Goal: Transaction & Acquisition: Purchase product/service

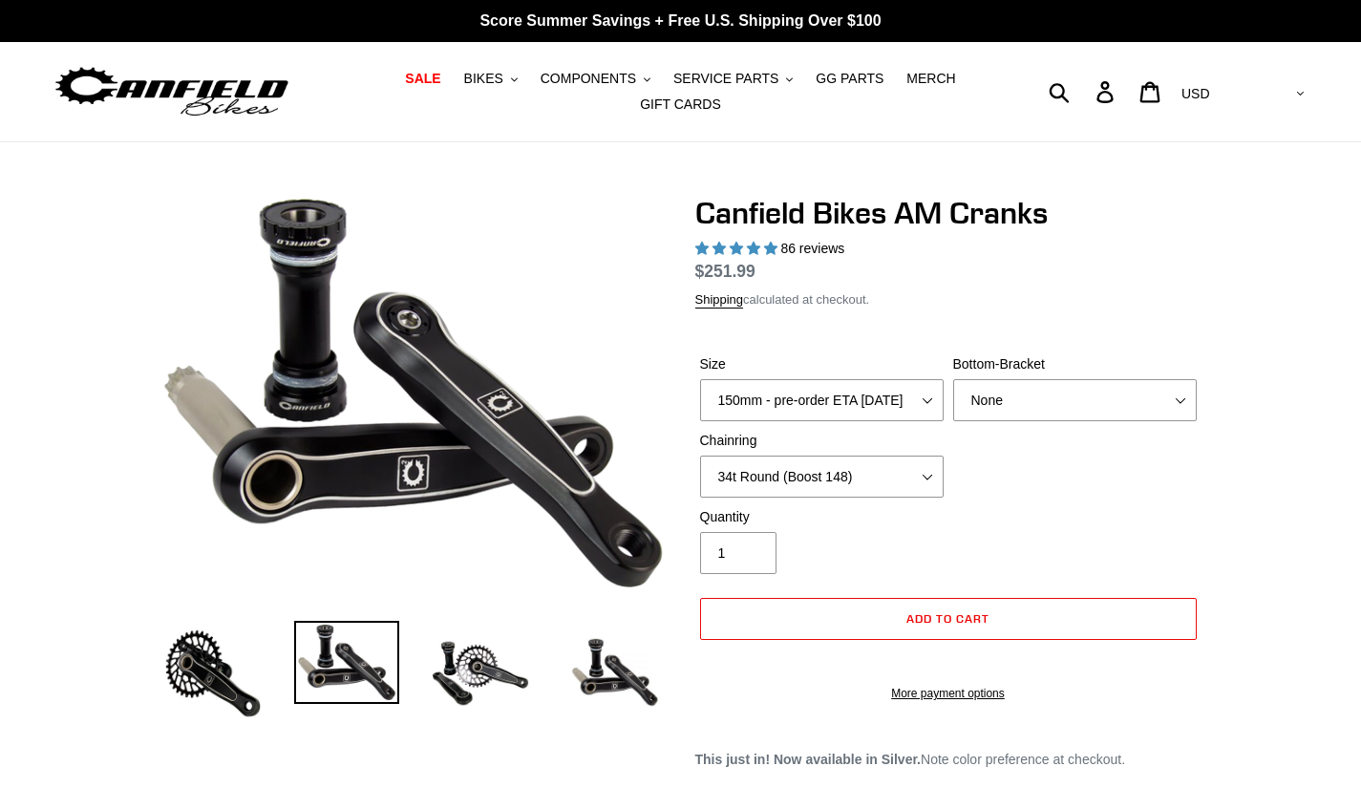
select select "34t Round (Boost 148)"
select select "highest-rating"
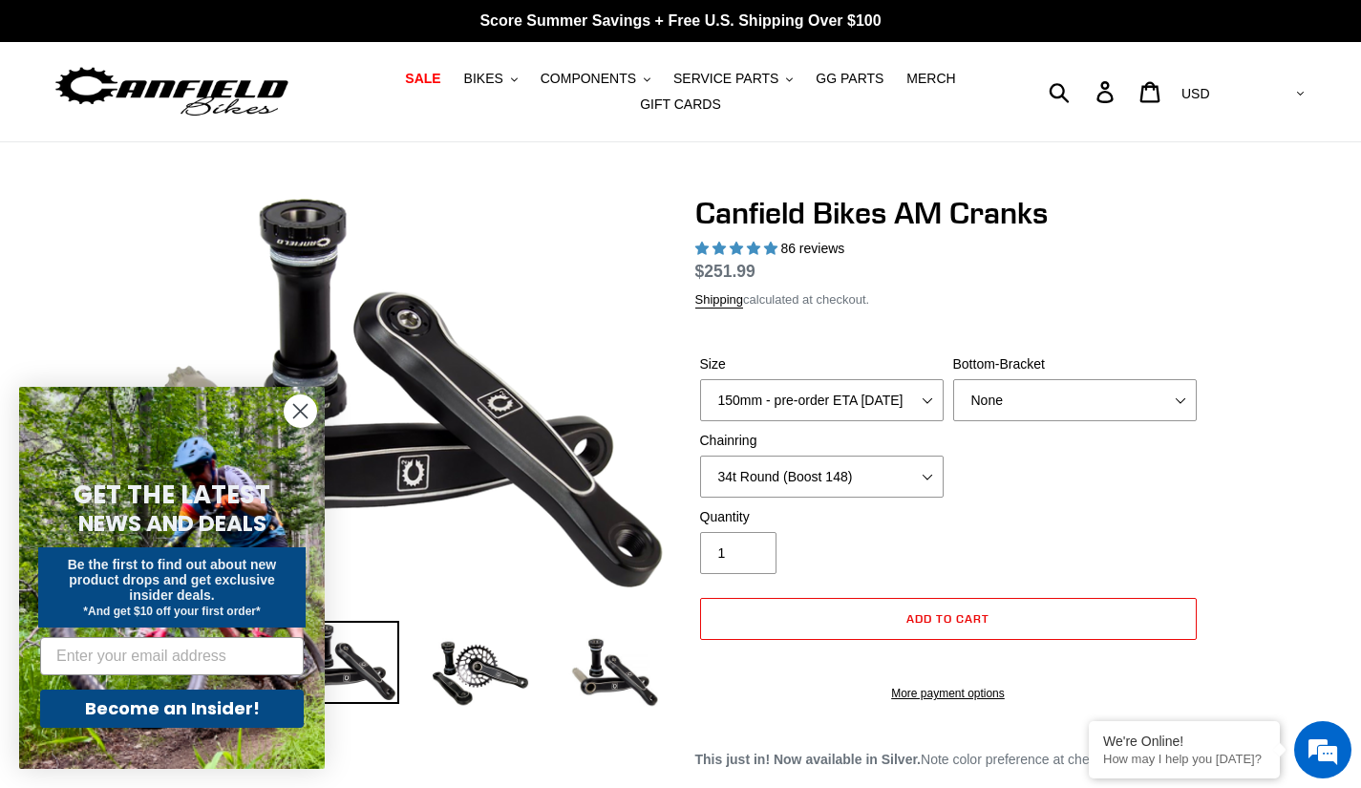
click at [294, 415] on circle "Close dialog" at bounding box center [301, 411] width 32 height 32
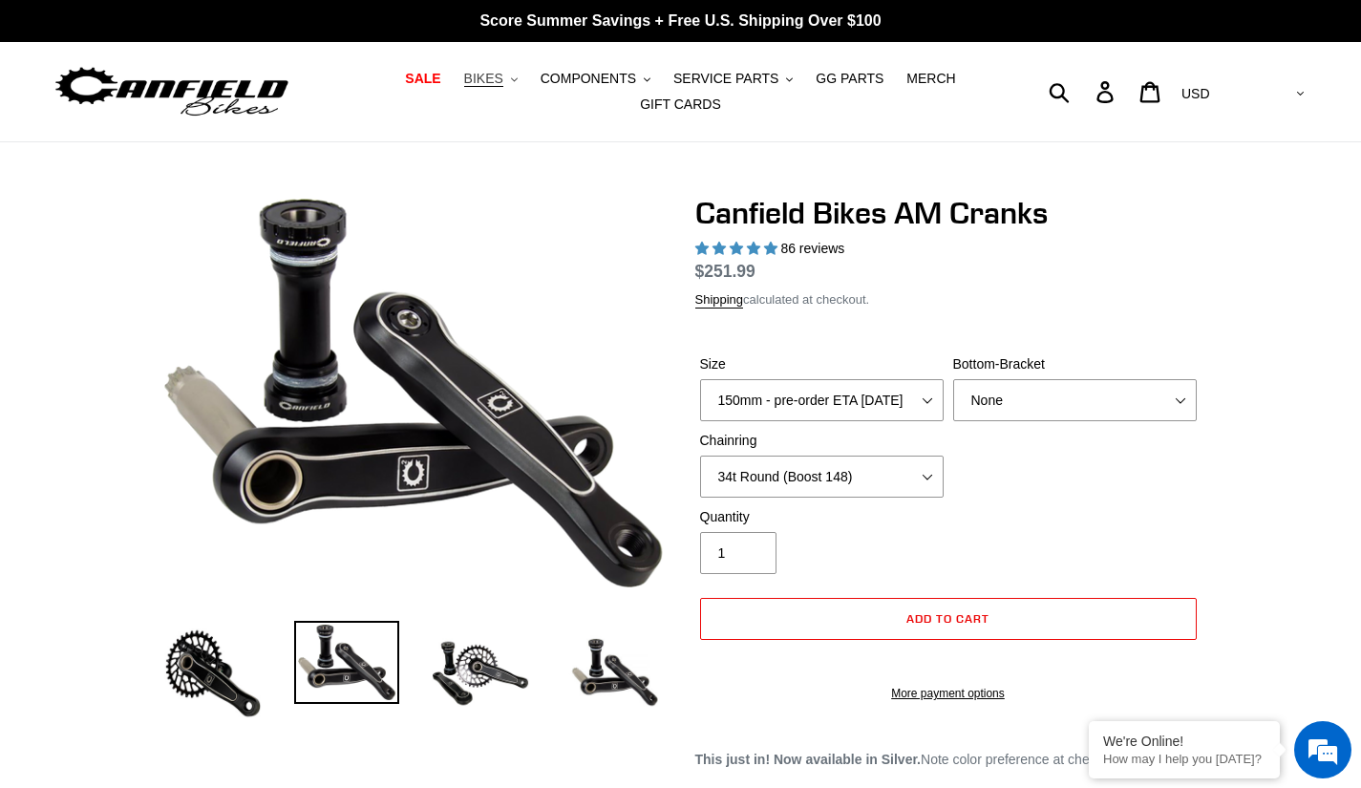
click at [465, 87] on span "BIKES" at bounding box center [483, 79] width 39 height 16
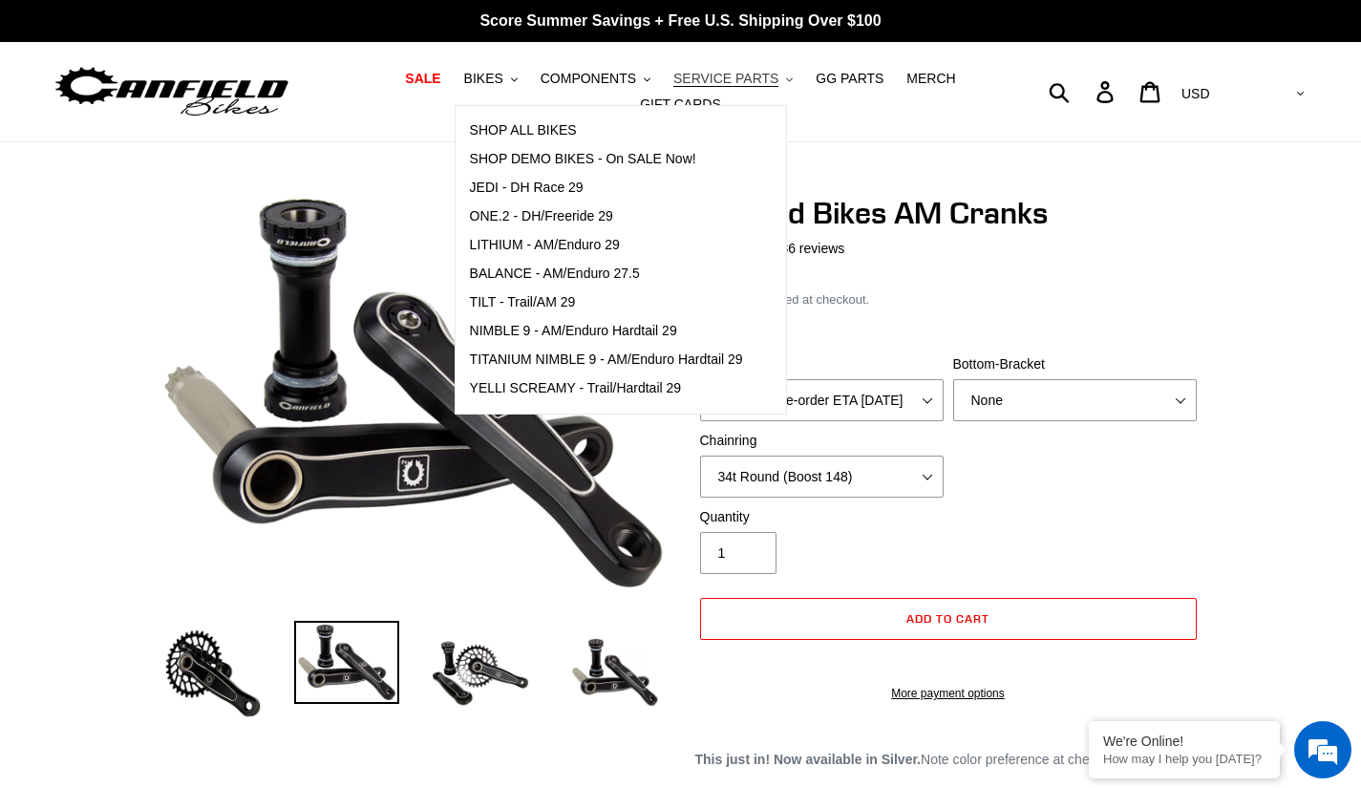
click at [673, 87] on span "SERVICE PARTS" at bounding box center [725, 79] width 105 height 16
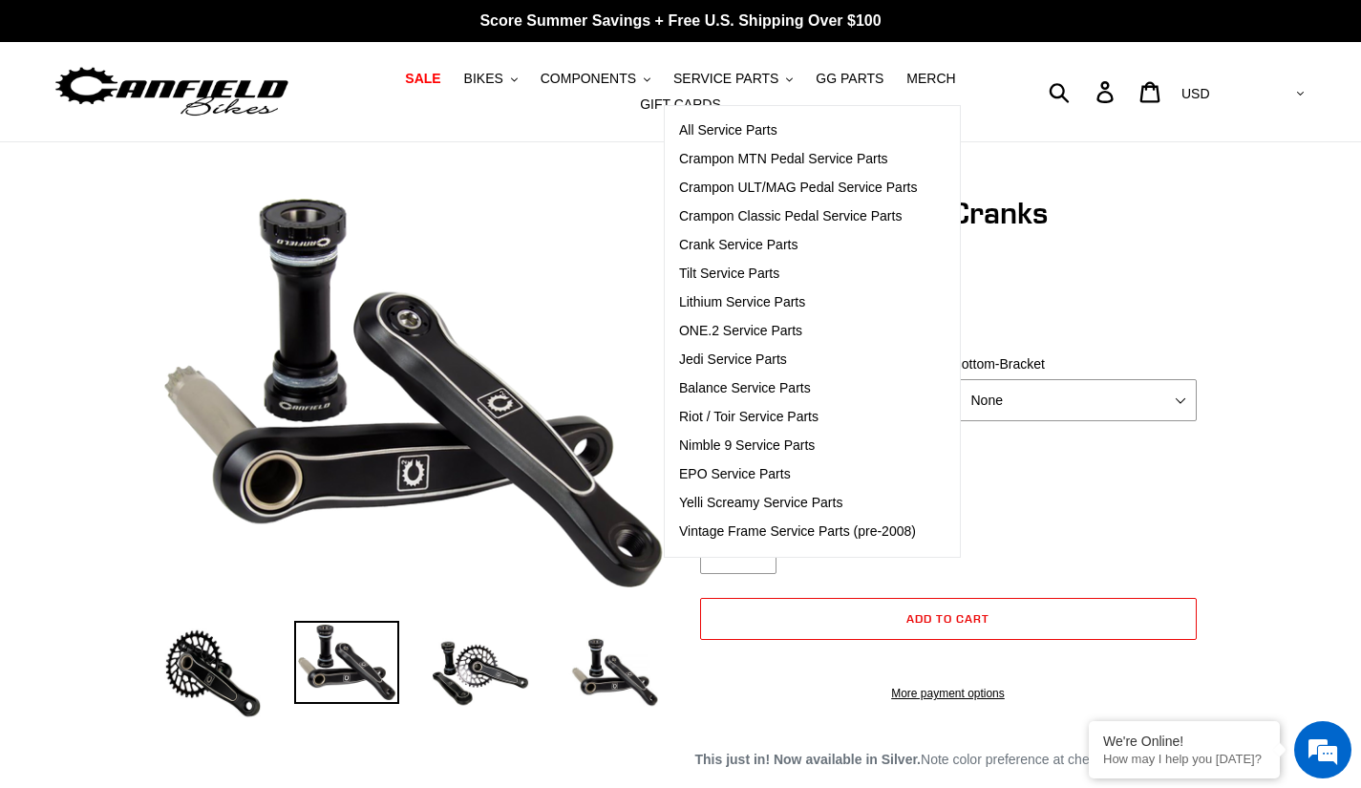
click at [982, 259] on dl "Regular price $251.99 Sale price $251.99 On Sale! Unit price / per" at bounding box center [948, 271] width 506 height 25
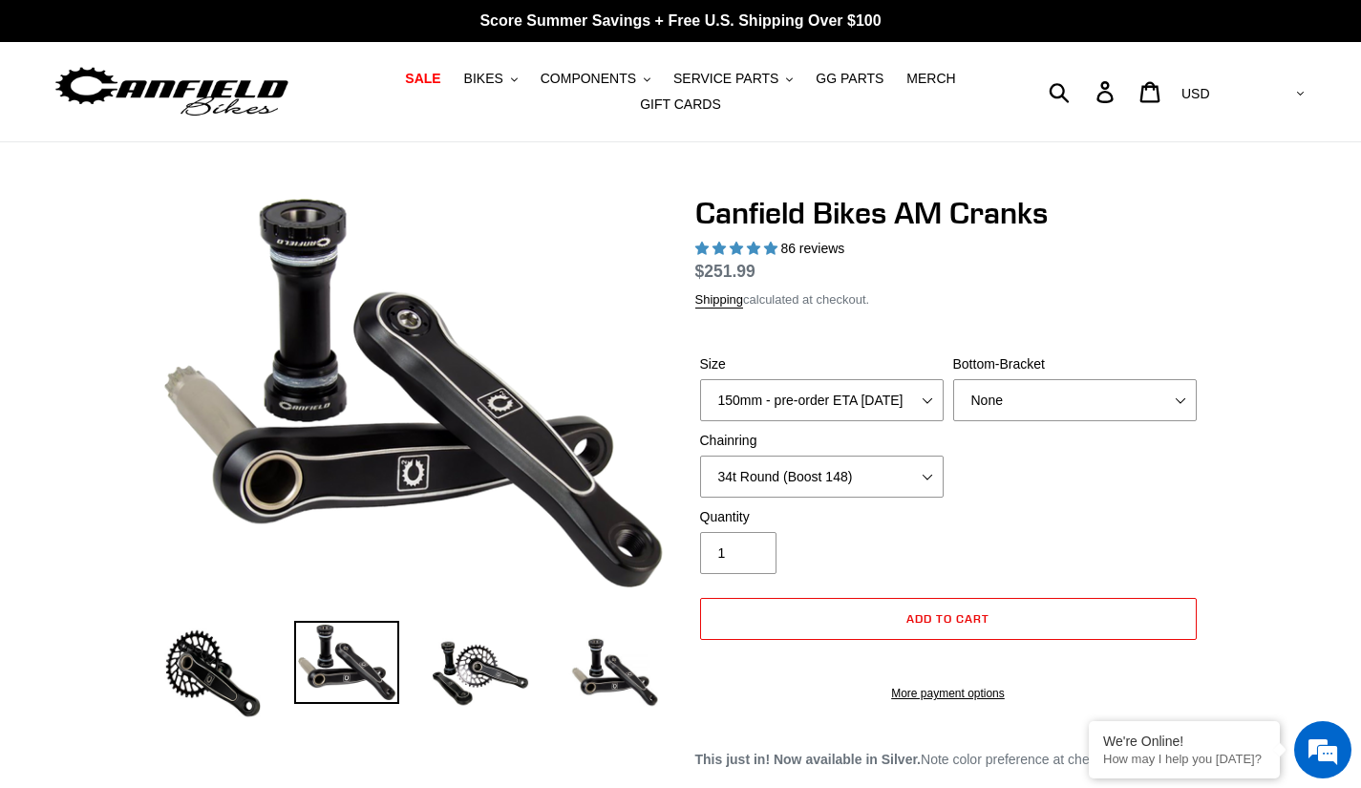
scroll to position [689, 0]
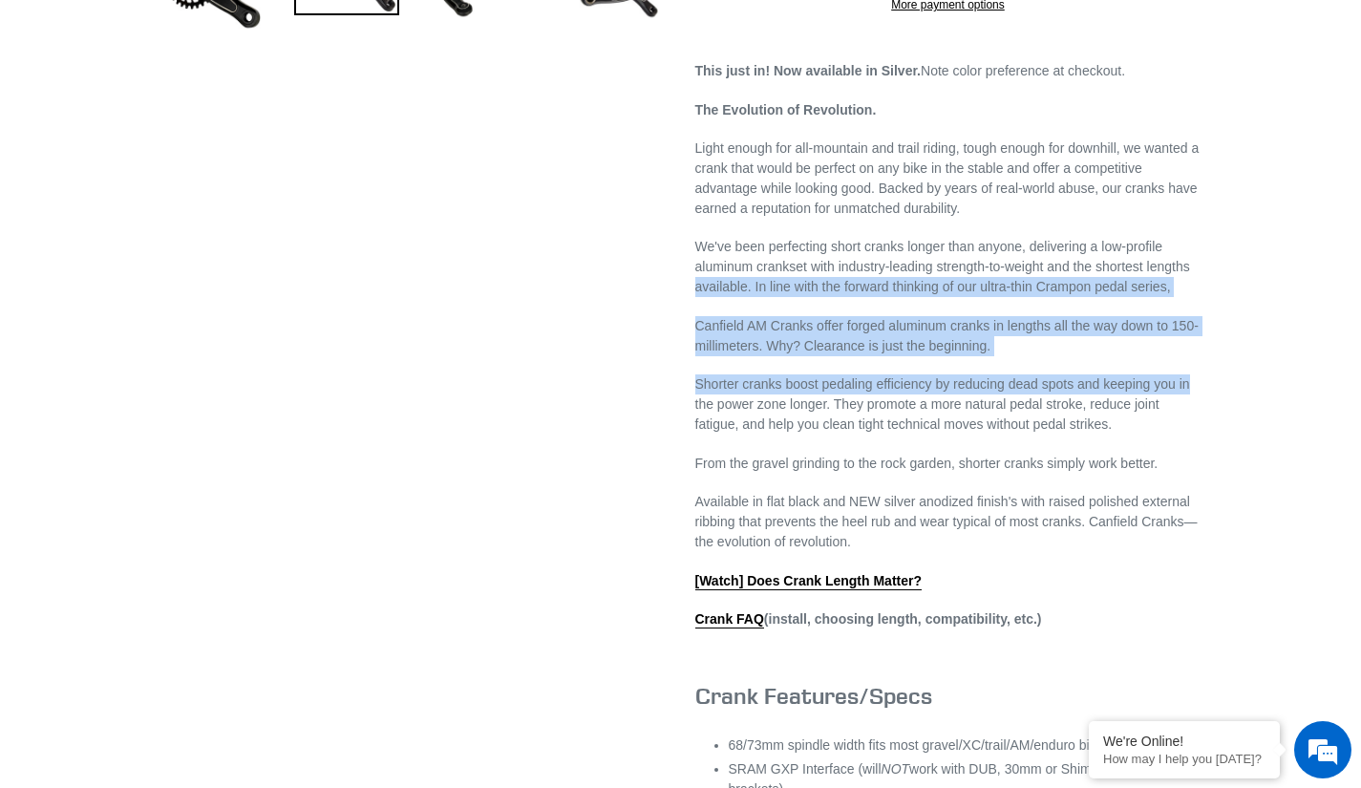
drag, startPoint x: 1337, startPoint y: 267, endPoint x: 1314, endPoint y: 367, distance: 102.2
click at [1314, 367] on div "Previous slide" at bounding box center [680, 329] width 1361 height 1646
click at [1251, 350] on div "Previous slide" at bounding box center [681, 329] width 1146 height 1646
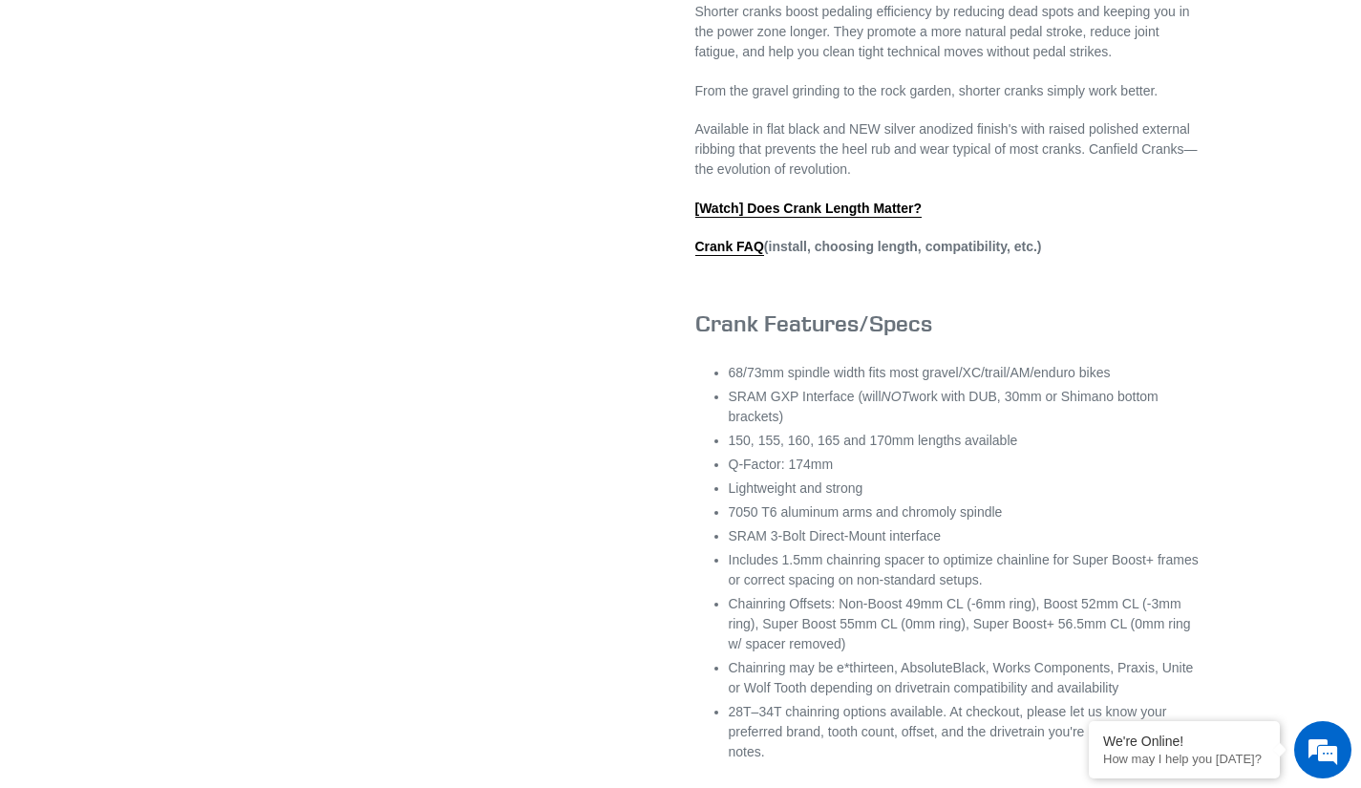
scroll to position [0, 0]
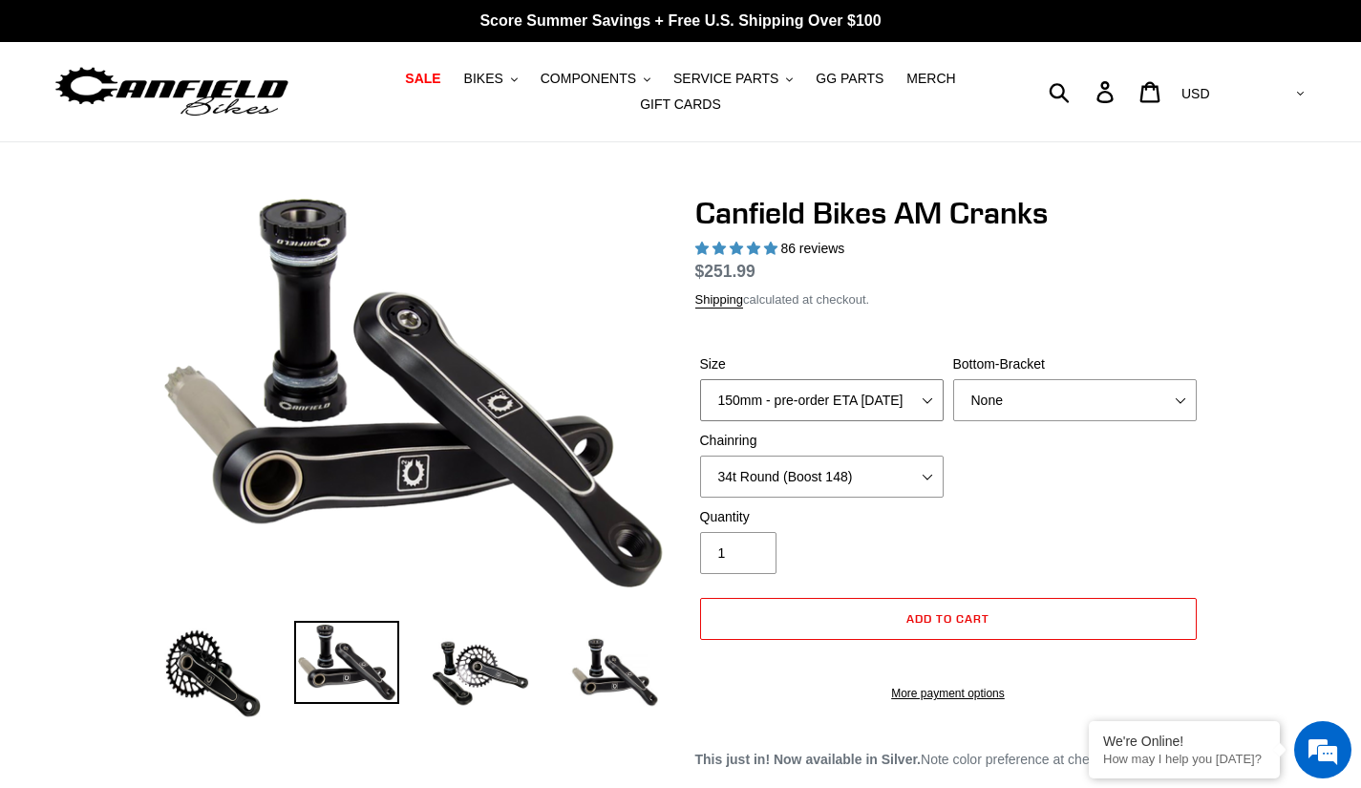
click at [912, 389] on select "150mm - pre-order ETA [DATE] 155mm - pre-order ETA [DATE] 160mm - pre-order ETA…" at bounding box center [822, 400] width 244 height 42
